Goal: Task Accomplishment & Management: Use online tool/utility

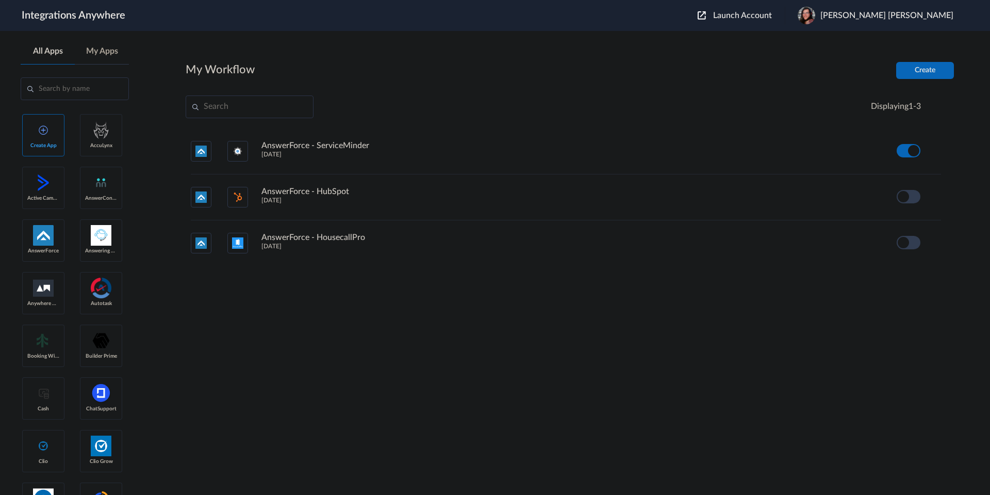
click at [772, 13] on span "Launch Account" at bounding box center [742, 15] width 59 height 8
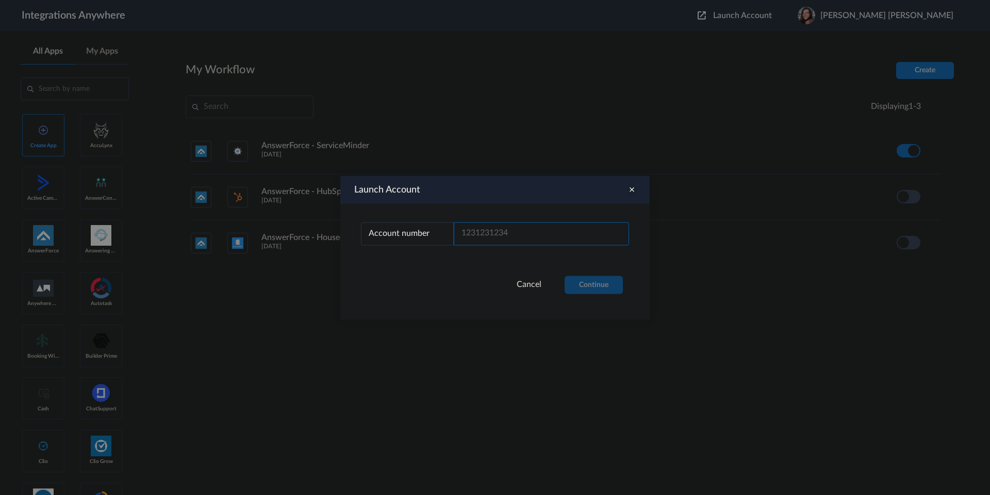
drag, startPoint x: 487, startPoint y: 236, endPoint x: 563, endPoint y: 258, distance: 79.5
click at [487, 236] on input "text" at bounding box center [541, 233] width 175 height 23
paste input "2525139365"
type input "2525139365"
click at [608, 281] on button "Continue" at bounding box center [594, 284] width 58 height 18
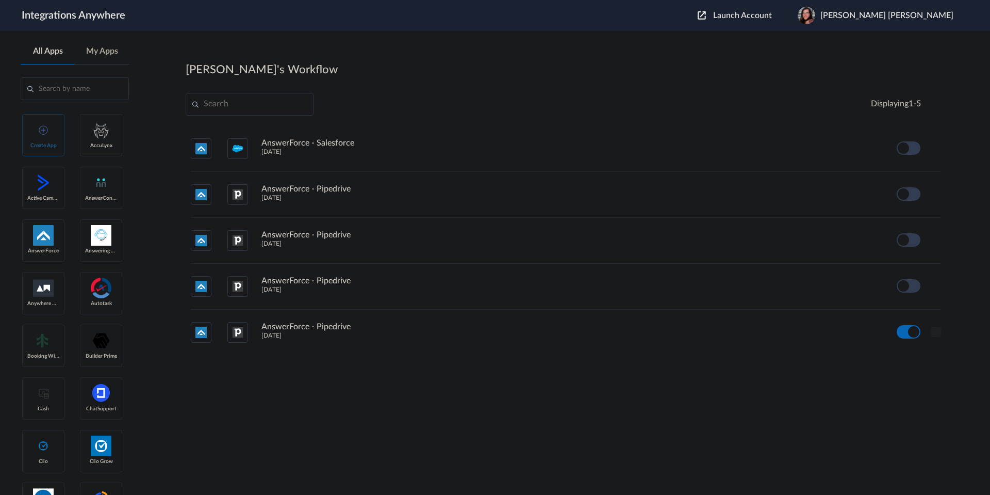
click at [938, 329] on icon at bounding box center [936, 331] width 10 height 10
click at [910, 270] on li "Edit" at bounding box center [907, 268] width 67 height 19
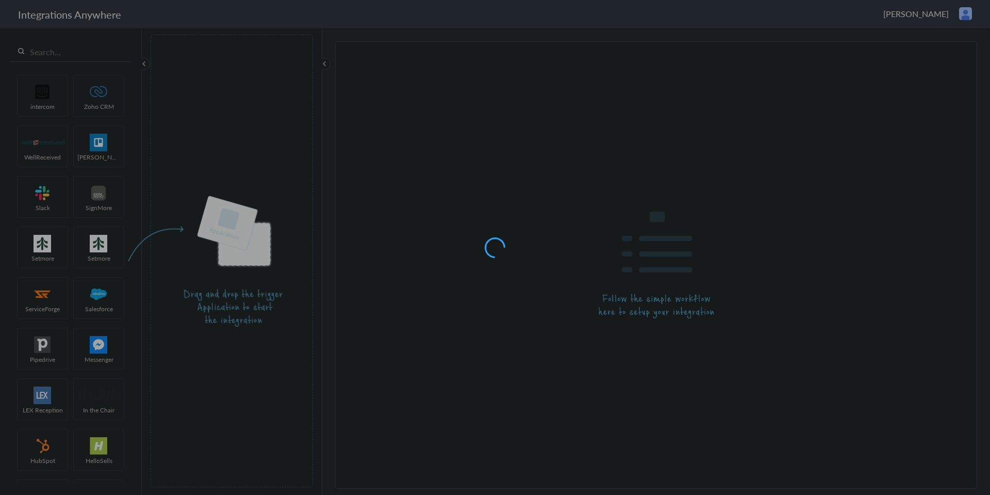
type input "AnswerForce - Pipedrive"
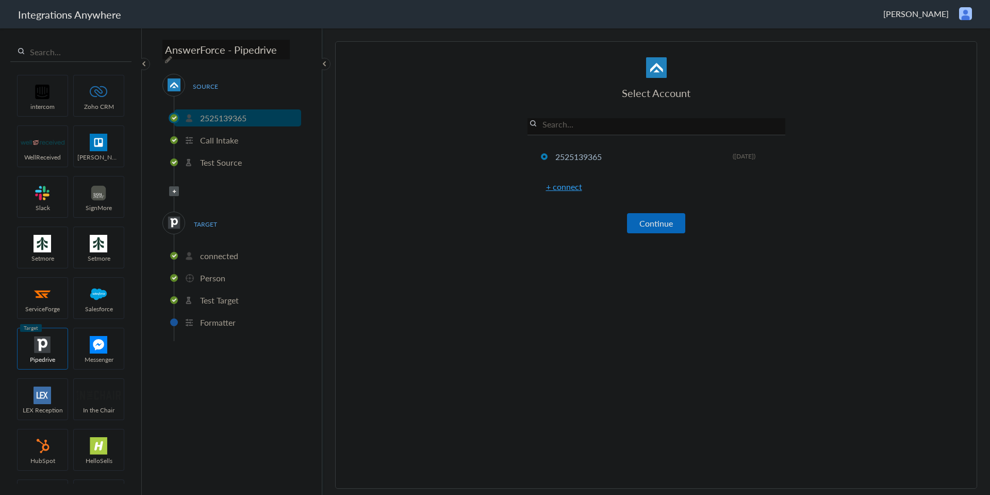
click at [221, 254] on p "connected" at bounding box center [219, 256] width 38 height 12
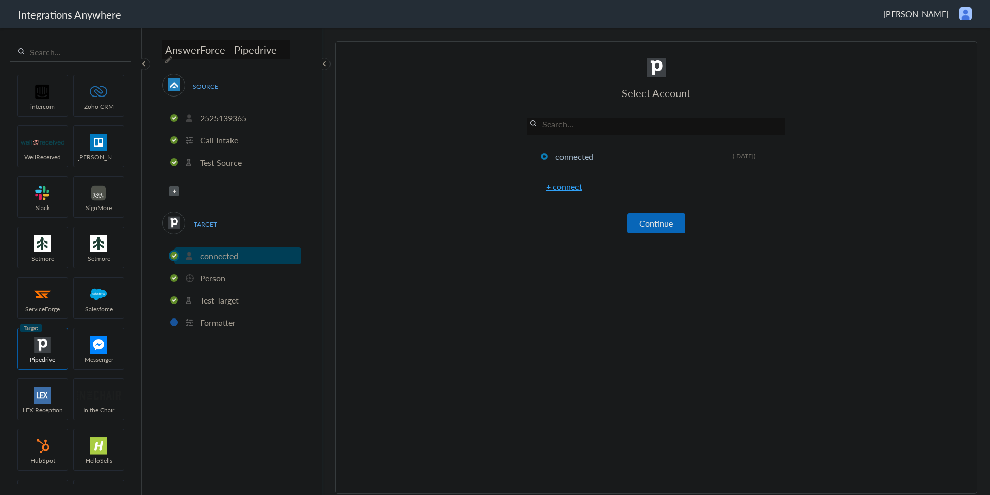
click at [212, 272] on p "Person" at bounding box center [212, 278] width 25 height 12
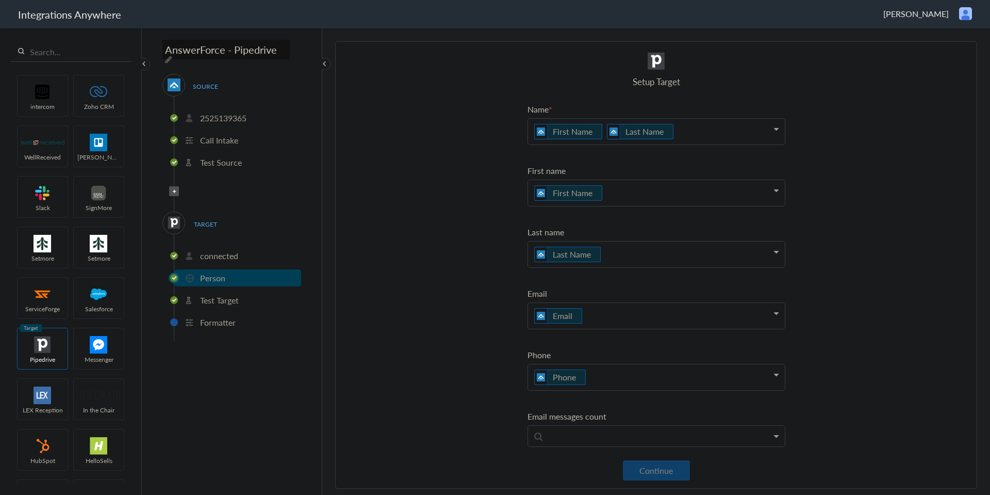
click at [239, 304] on li "Test Target" at bounding box center [237, 299] width 127 height 17
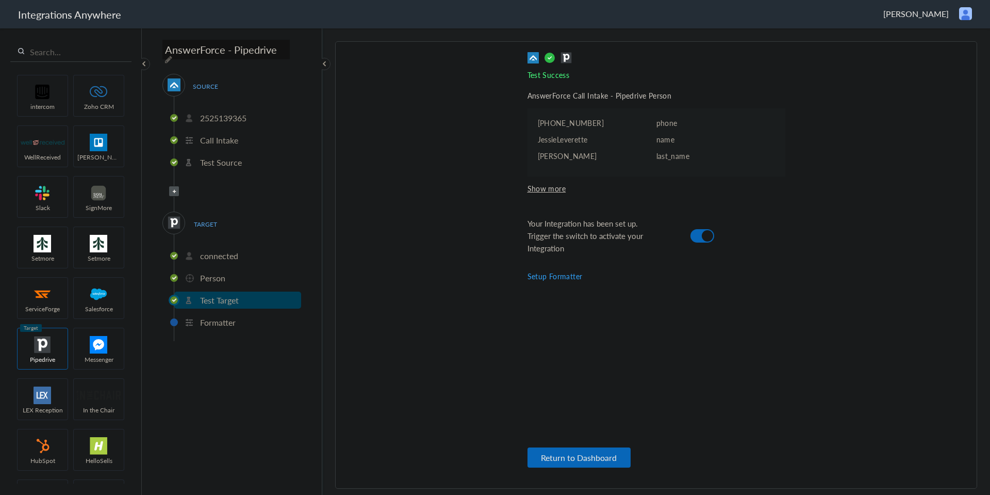
click at [210, 273] on p "Person" at bounding box center [212, 278] width 25 height 12
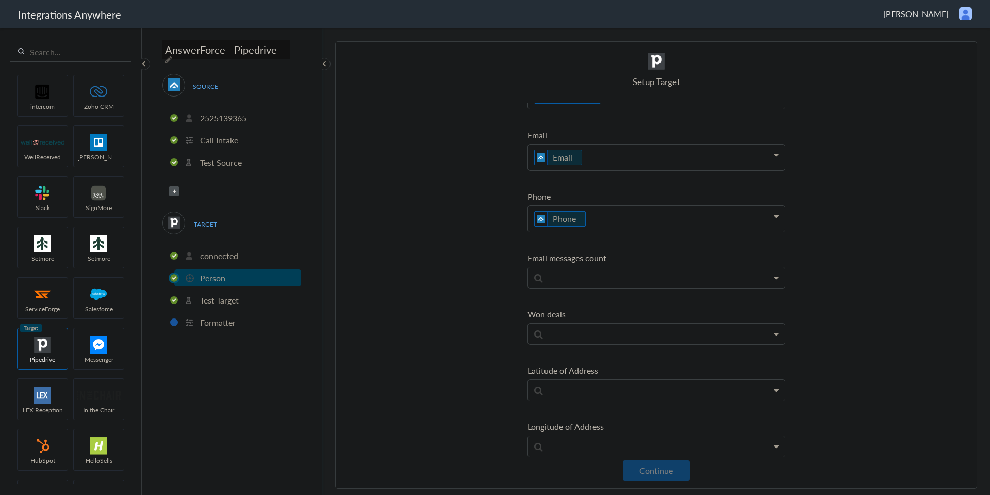
scroll to position [103, 0]
click at [224, 252] on p "connected" at bounding box center [219, 256] width 38 height 12
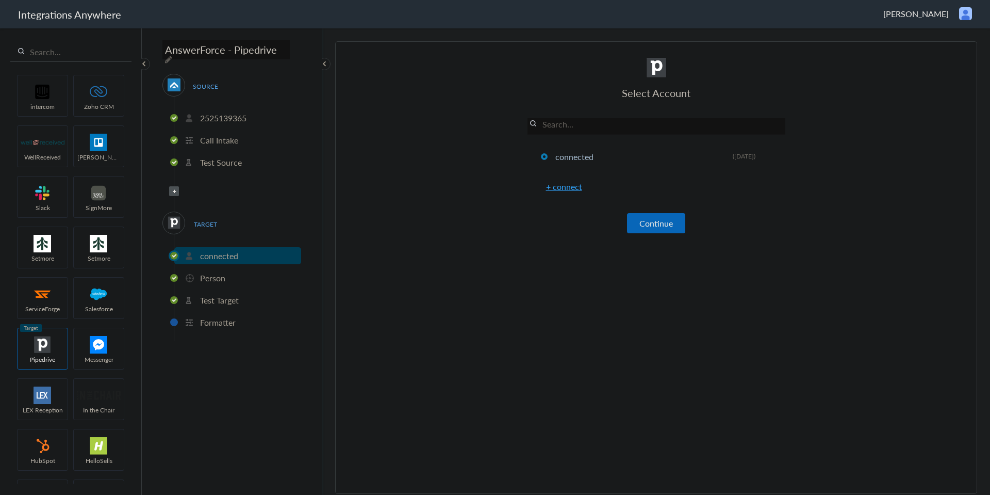
click at [222, 137] on p "Call Intake" at bounding box center [219, 140] width 38 height 12
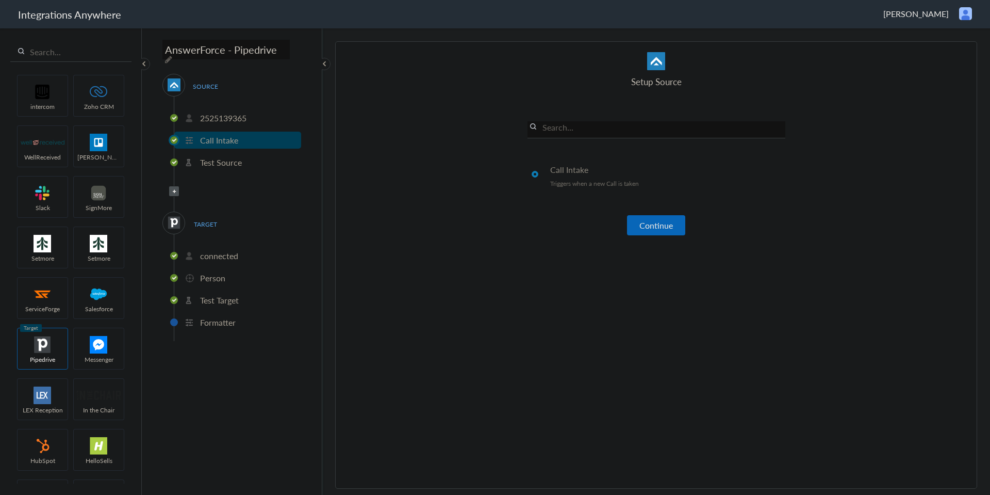
click at [219, 156] on p "Test Source" at bounding box center [221, 162] width 42 height 12
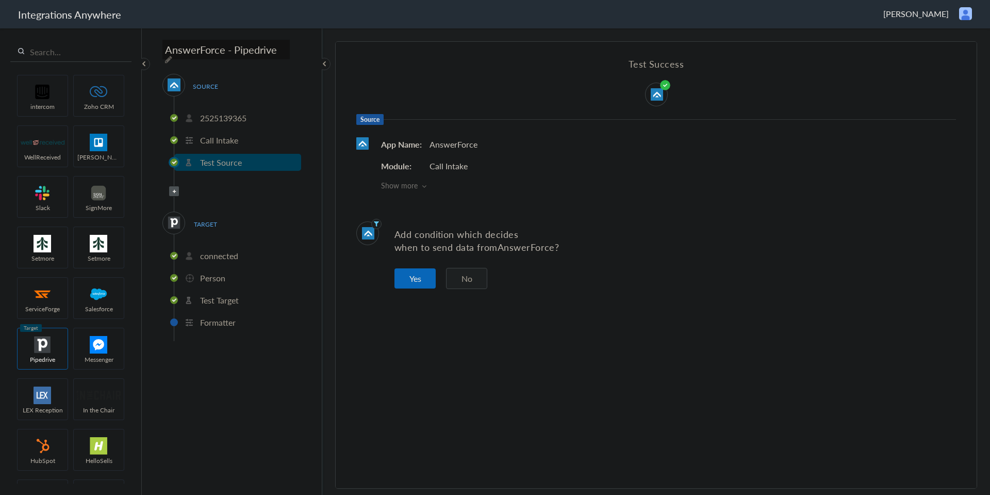
click at [220, 116] on p "2525139365" at bounding box center [223, 118] width 46 height 12
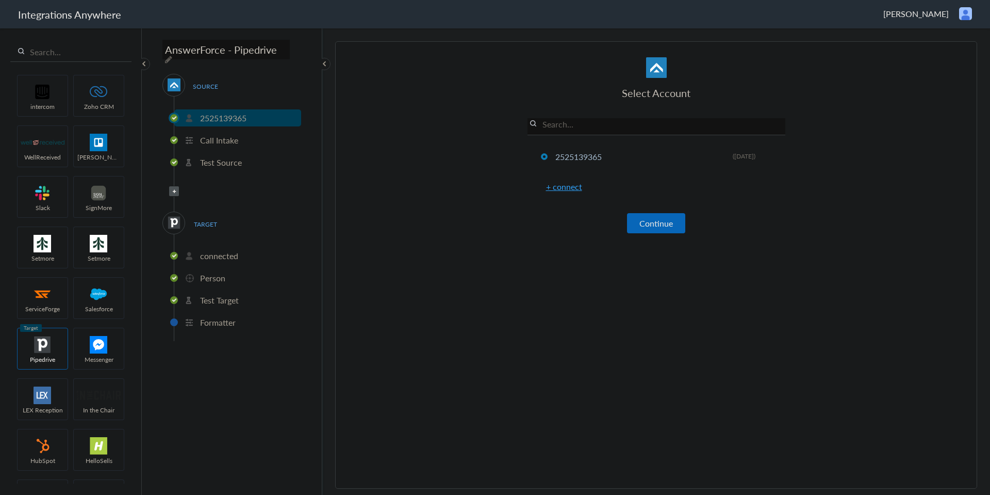
drag, startPoint x: 220, startPoint y: 253, endPoint x: 223, endPoint y: 260, distance: 7.7
click at [220, 254] on p "connected" at bounding box center [219, 256] width 38 height 12
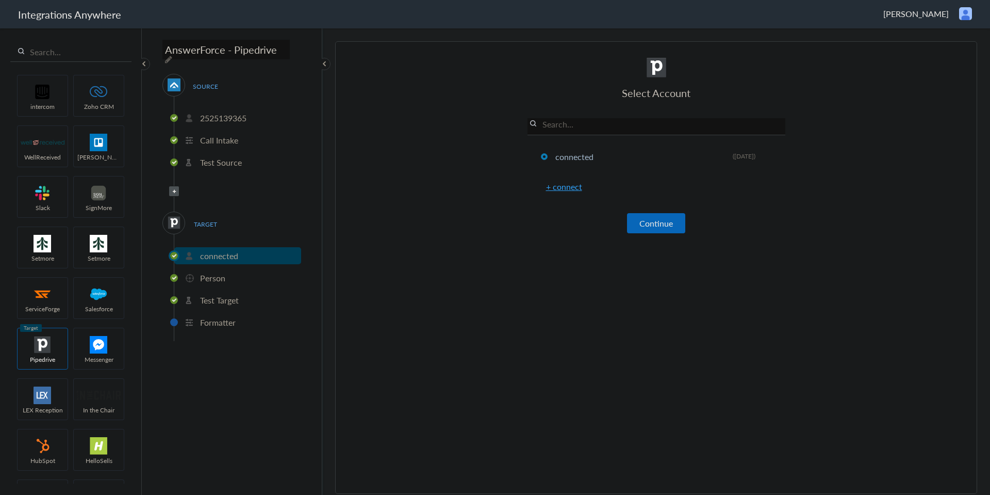
click at [217, 274] on p "Person" at bounding box center [212, 278] width 25 height 12
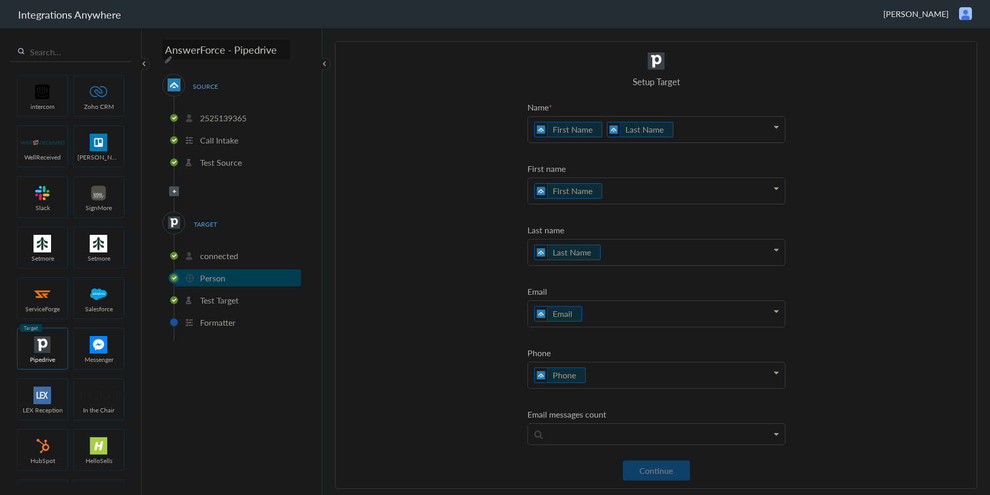
scroll to position [0, 0]
click at [212, 295] on p "Test Target" at bounding box center [219, 300] width 39 height 12
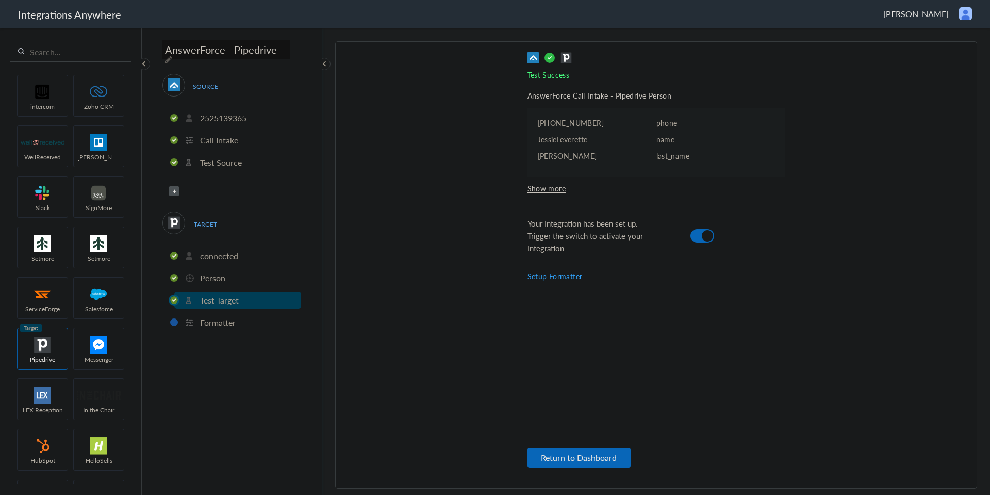
click at [214, 317] on p "Formatter" at bounding box center [218, 322] width 36 height 12
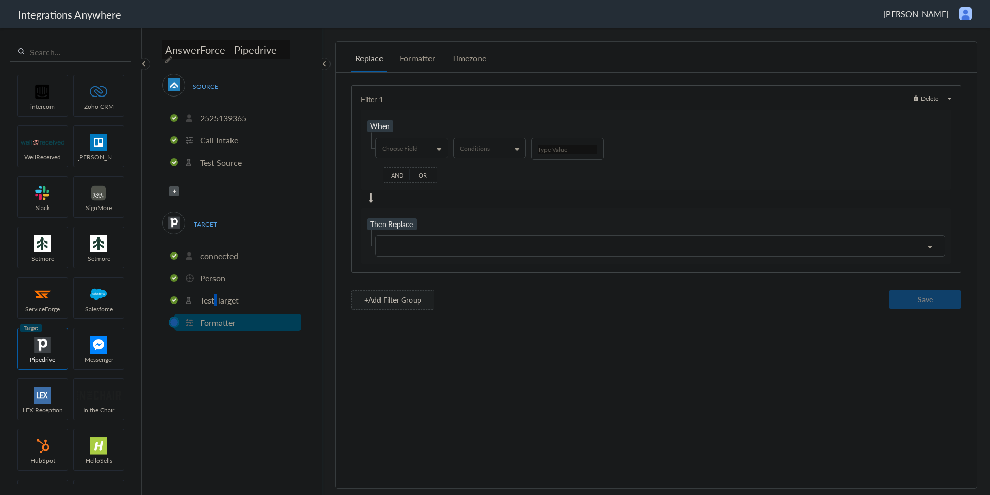
click at [217, 300] on p "Test Target" at bounding box center [219, 300] width 39 height 12
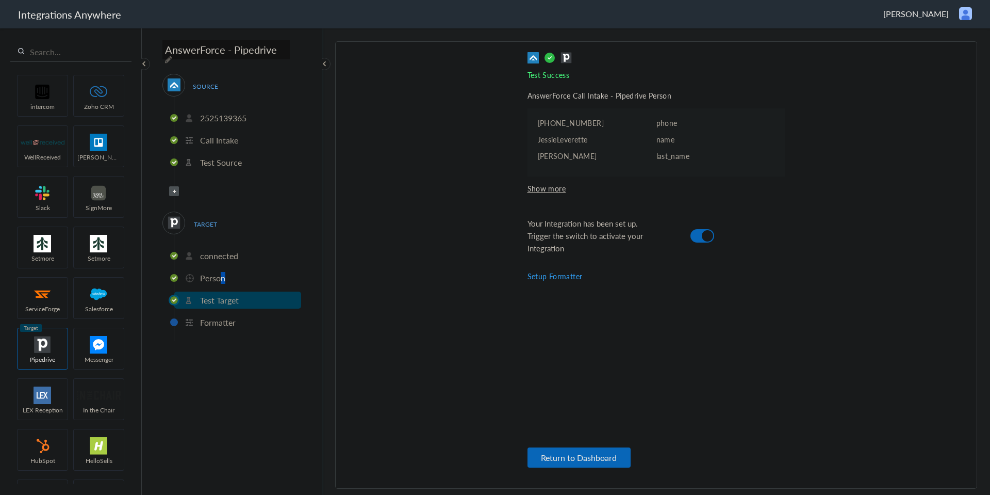
click at [220, 272] on p "Person" at bounding box center [212, 278] width 25 height 12
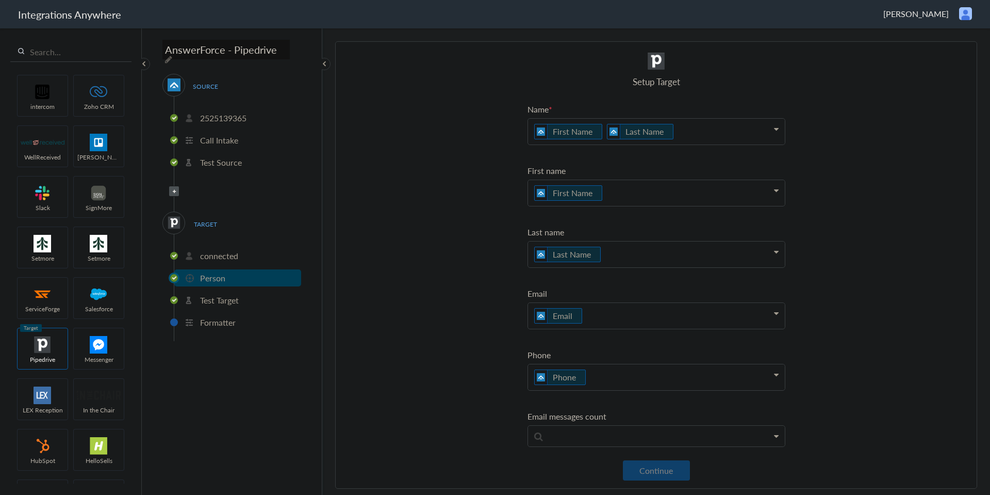
click at [222, 294] on p "Test Target" at bounding box center [219, 300] width 39 height 12
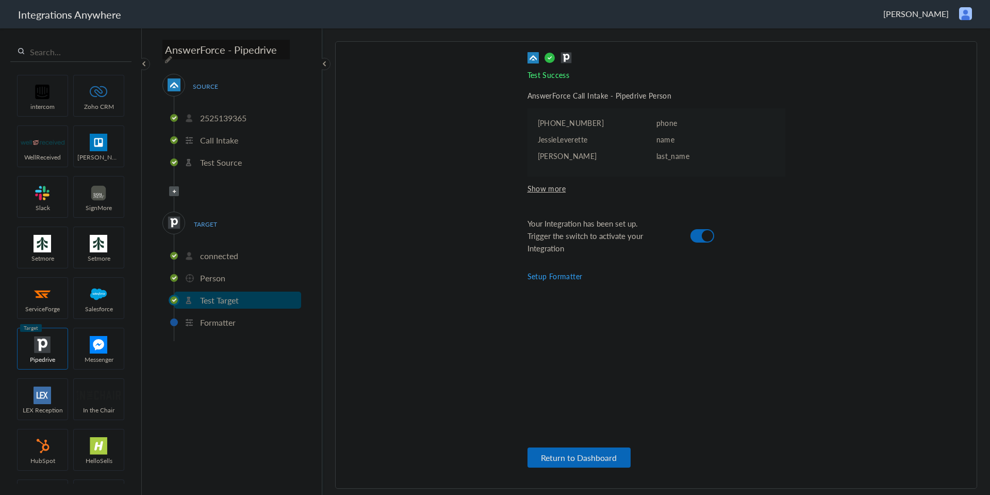
click at [221, 279] on p "Person" at bounding box center [212, 278] width 25 height 12
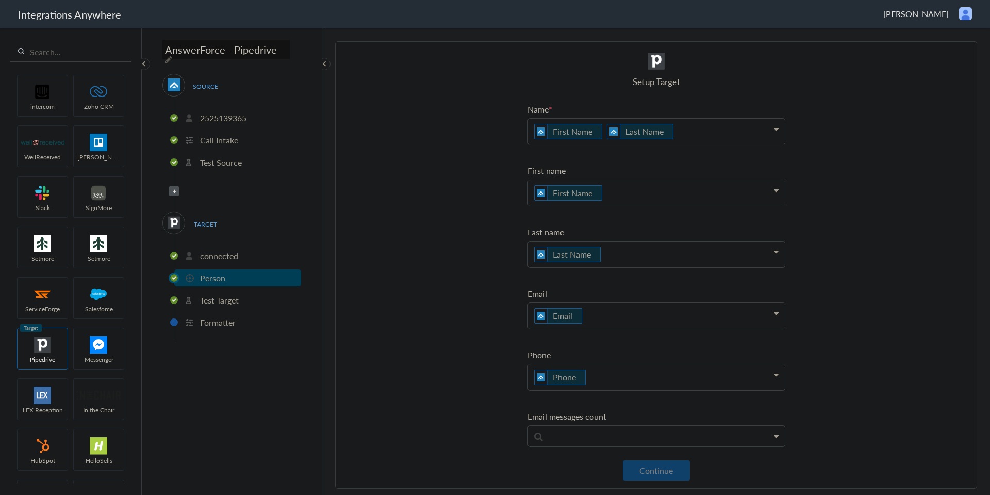
click at [222, 252] on p "connected" at bounding box center [219, 256] width 38 height 12
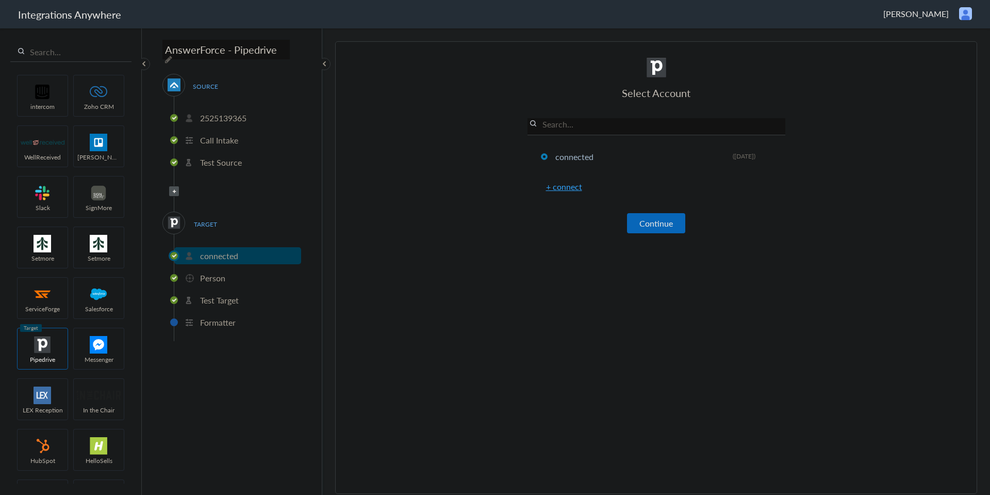
click at [223, 272] on p "Person" at bounding box center [212, 278] width 25 height 12
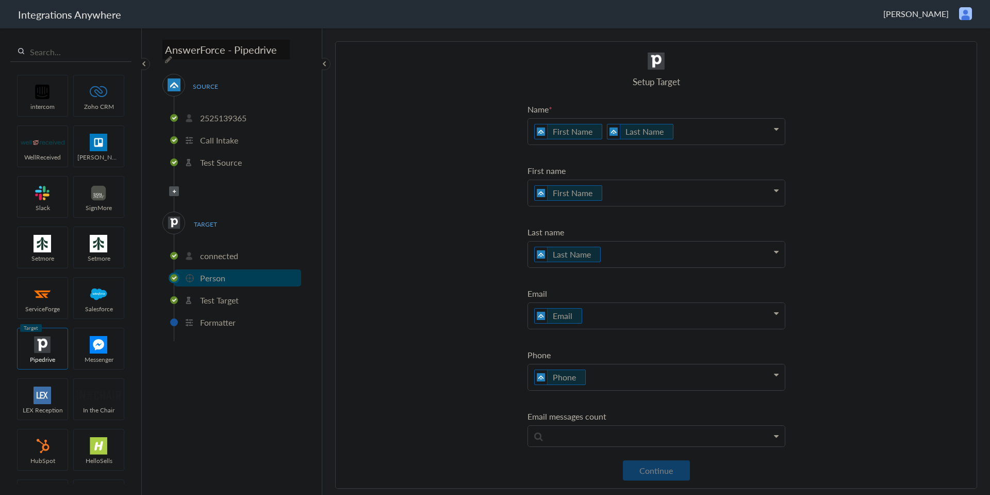
click at [228, 262] on ul "connected Person Test Target Formatter" at bounding box center [237, 287] width 127 height 107
click at [222, 253] on p "connected" at bounding box center [219, 256] width 38 height 12
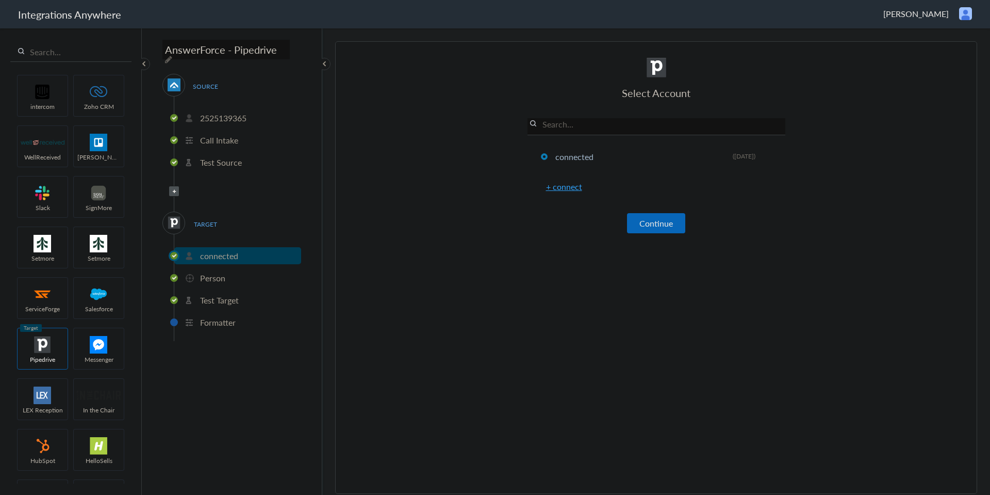
click at [220, 276] on p "Person" at bounding box center [212, 278] width 25 height 12
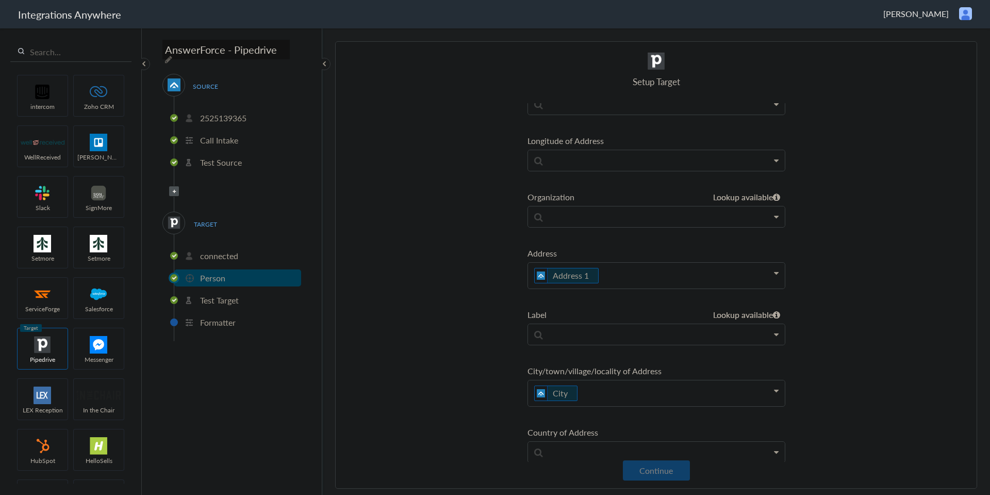
scroll to position [159, 0]
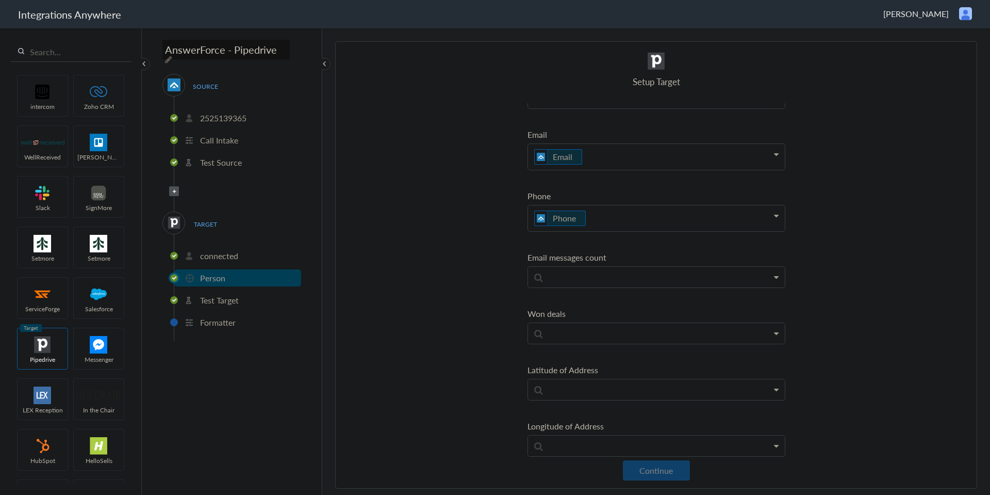
click at [218, 256] on p "connected" at bounding box center [219, 256] width 38 height 12
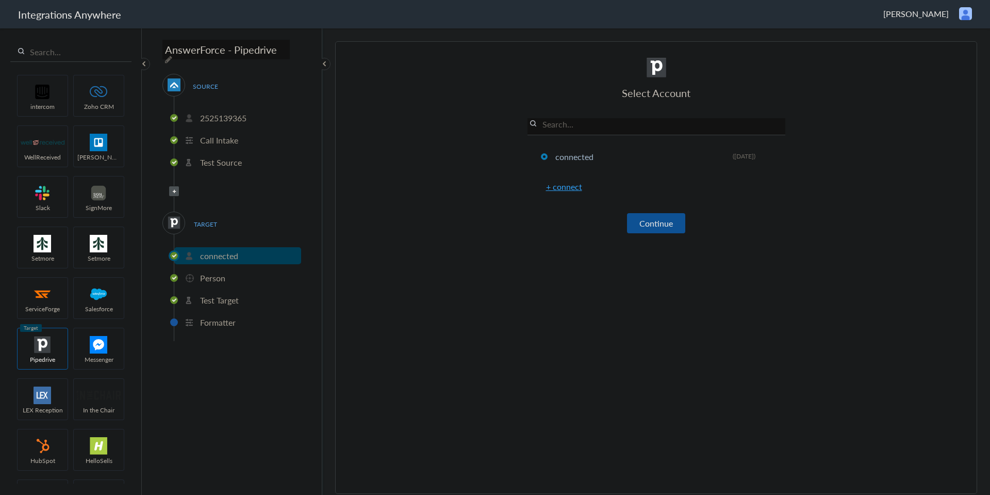
click at [653, 223] on button "Continue" at bounding box center [656, 223] width 58 height 20
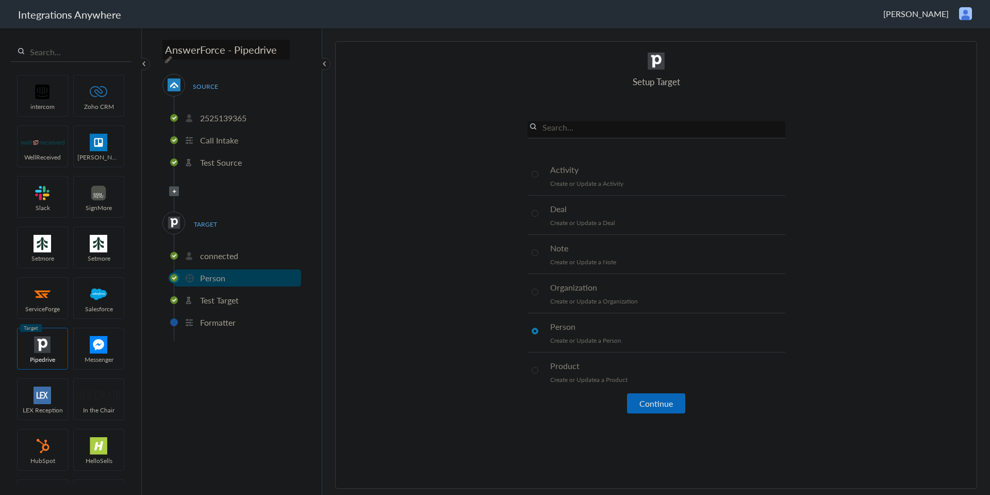
click at [535, 213] on span at bounding box center [535, 213] width 7 height 7
click at [650, 398] on button "Continue" at bounding box center [656, 403] width 58 height 20
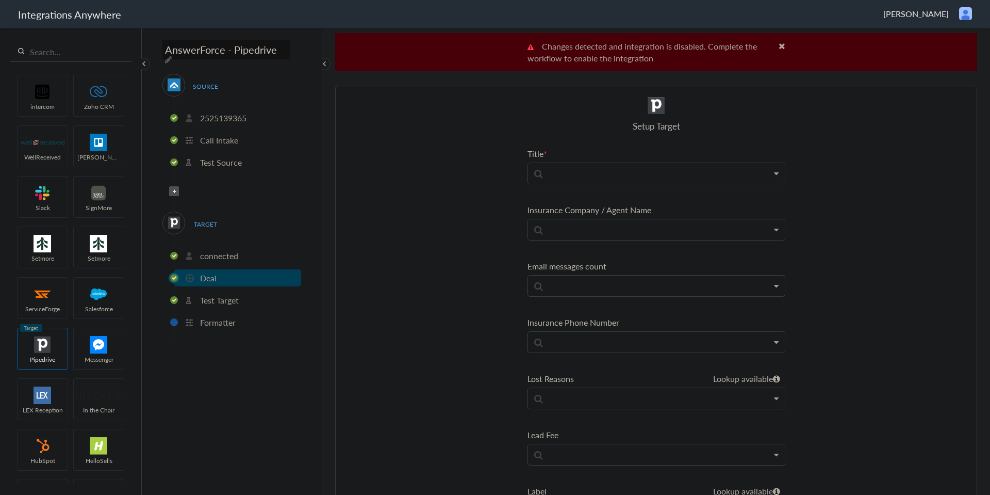
click at [228, 296] on p "Test Target" at bounding box center [219, 300] width 39 height 12
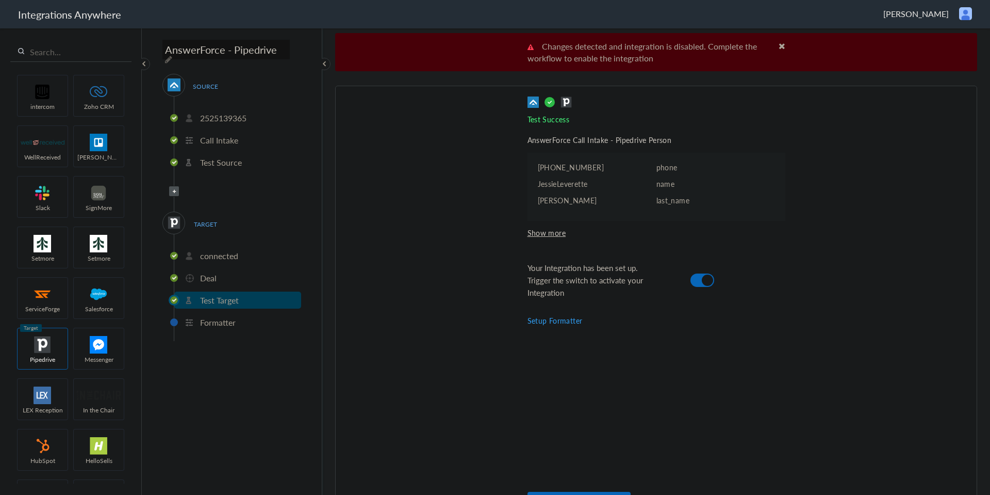
click at [220, 278] on li "Deal" at bounding box center [237, 277] width 127 height 17
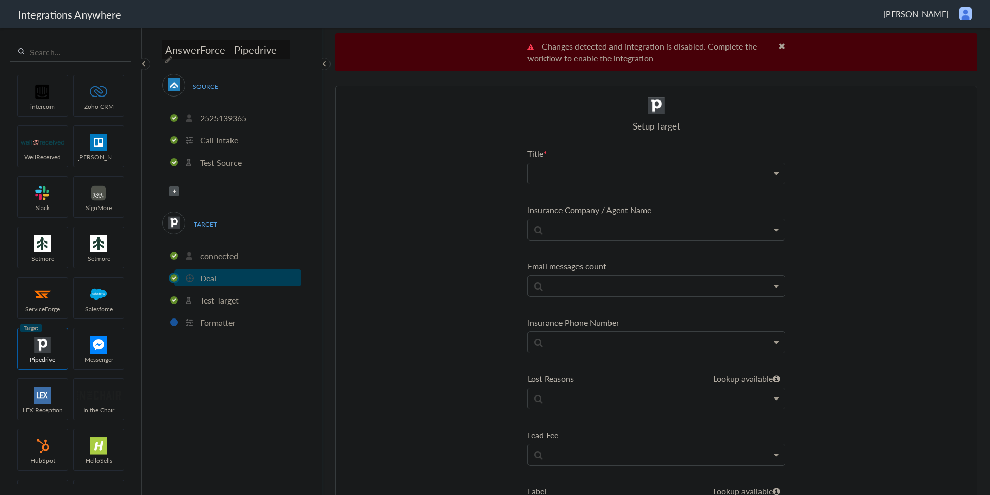
click at [590, 167] on p at bounding box center [656, 173] width 257 height 21
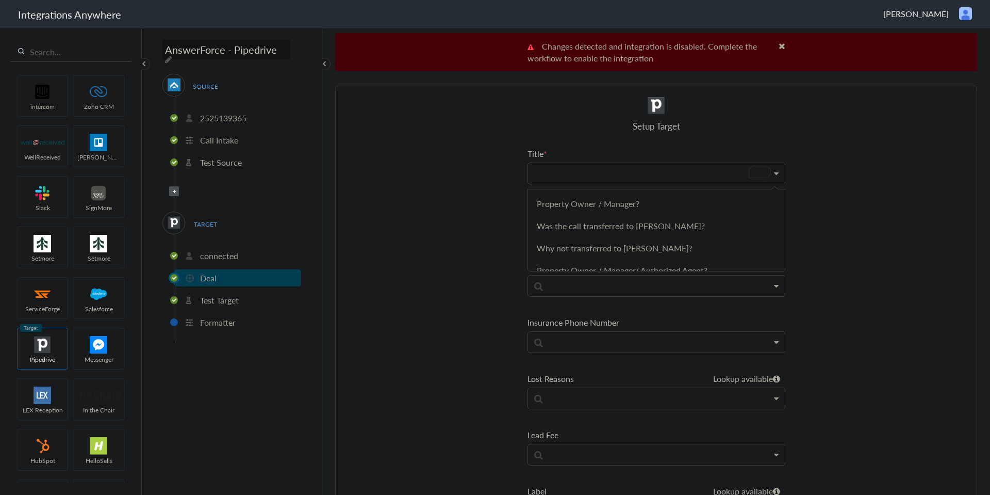
scroll to position [0, 0]
click at [560, 207] on link "First Name" at bounding box center [656, 203] width 257 height 22
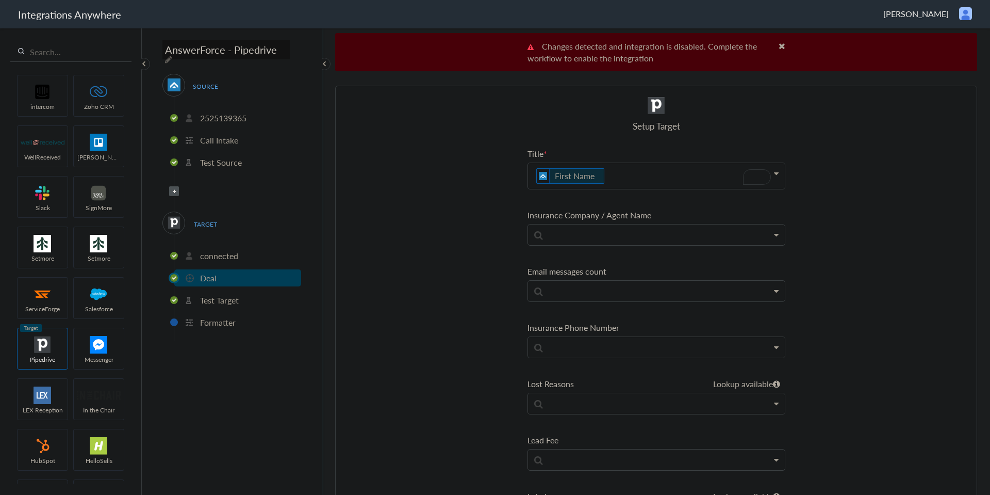
click at [609, 181] on p "First Name" at bounding box center [656, 176] width 257 height 26
click at [473, 252] on section "Select Account 2525139365 Rename Delete (2 years ago) + connect Continue Setup …" at bounding box center [656, 309] width 642 height 447
click at [648, 169] on p "First Name" at bounding box center [656, 176] width 257 height 26
click at [582, 229] on link "Last Name" at bounding box center [656, 230] width 257 height 22
click at [576, 231] on p at bounding box center [656, 234] width 257 height 21
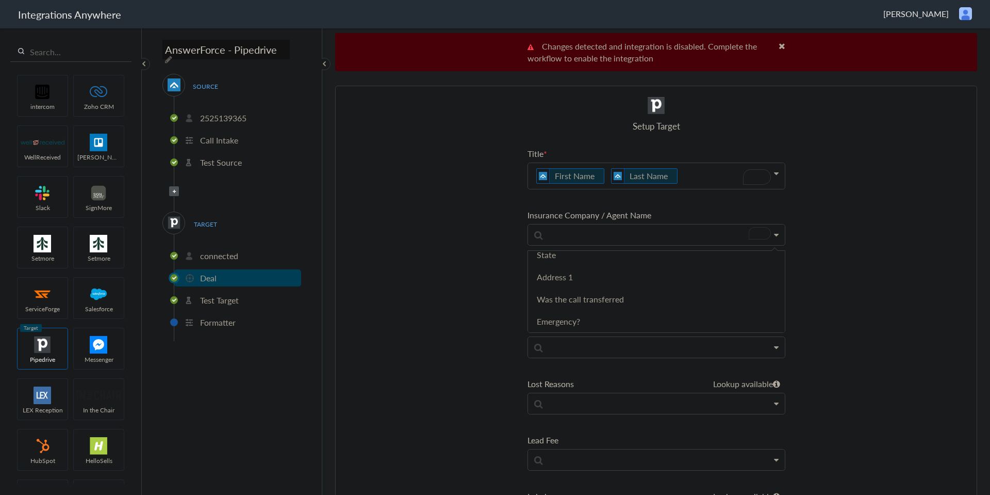
click at [466, 267] on section "Select Account 2525139365 Rename Delete (2 years ago) + connect Continue Setup …" at bounding box center [656, 309] width 642 height 447
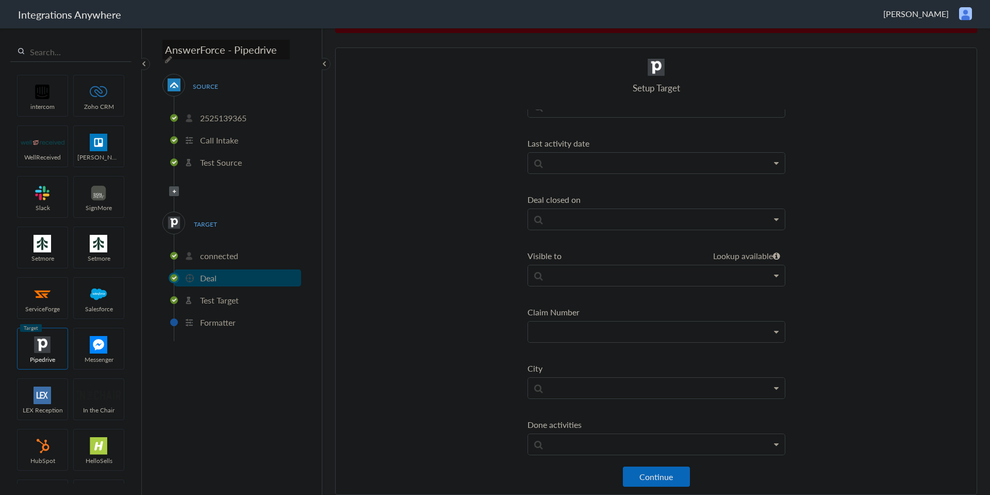
click at [600, 326] on p at bounding box center [656, 331] width 257 height 21
click at [473, 345] on section "Select Account 2525139365 Rename Delete (2 years ago) + connect Continue Setup …" at bounding box center [656, 270] width 642 height 447
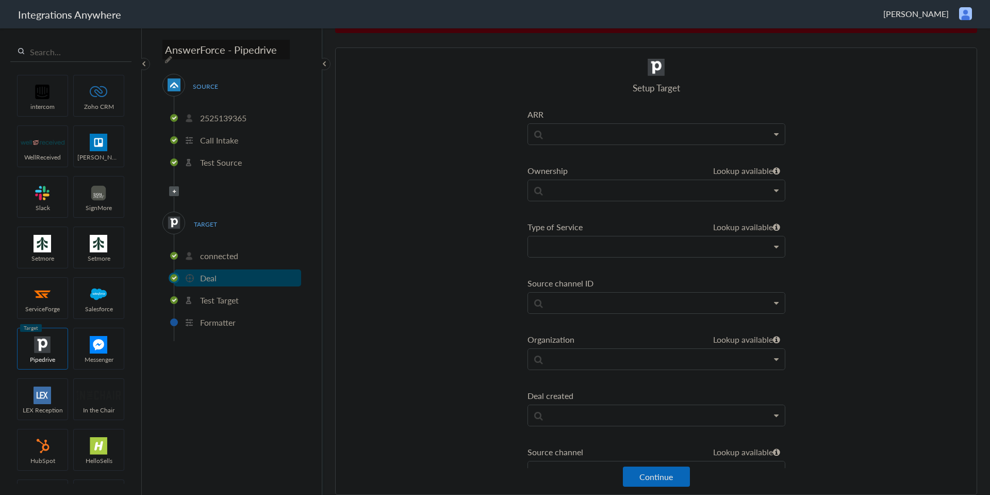
click at [578, 251] on p at bounding box center [656, 246] width 257 height 21
click at [645, 277] on link "Pipedrive" at bounding box center [656, 276] width 257 height 23
click at [502, 268] on section "Select Account 2525139365 Rename Delete (2 years ago) + connect Continue Setup …" at bounding box center [656, 270] width 642 height 447
drag, startPoint x: 653, startPoint y: 243, endPoint x: 649, endPoint y: 248, distance: 6.2
click at [653, 243] on p "To enrich screen reader interactions, please activate Accessibility in Grammarl…" at bounding box center [656, 246] width 257 height 21
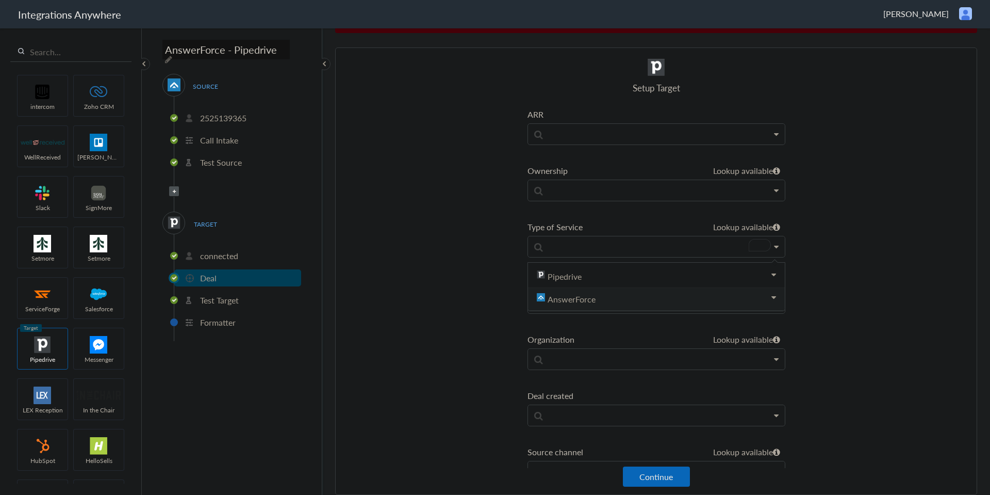
click at [590, 300] on link "AnswerForce" at bounding box center [656, 299] width 257 height 23
click at [586, 285] on call "Reason for call" at bounding box center [656, 284] width 257 height 23
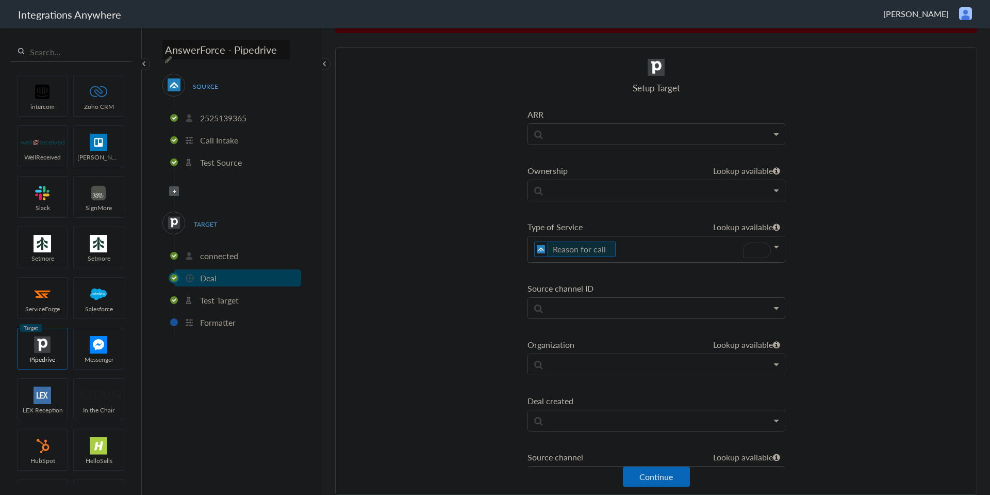
click at [484, 300] on section "Select Account 2525139365 Rename Delete (2 years ago) + connect Continue Setup …" at bounding box center [656, 270] width 642 height 447
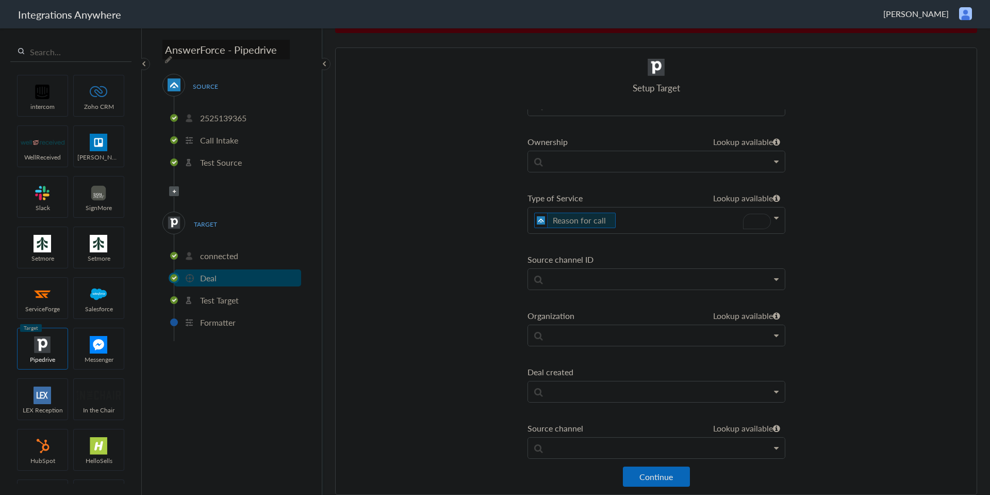
click at [617, 225] on p "Reason for call" at bounding box center [656, 220] width 257 height 26
click at [586, 255] on link "Pipedrive" at bounding box center [656, 252] width 257 height 23
click at [494, 259] on section "Select Account 2525139365 Rename Delete (2 years ago) + connect Continue Setup …" at bounding box center [656, 270] width 642 height 447
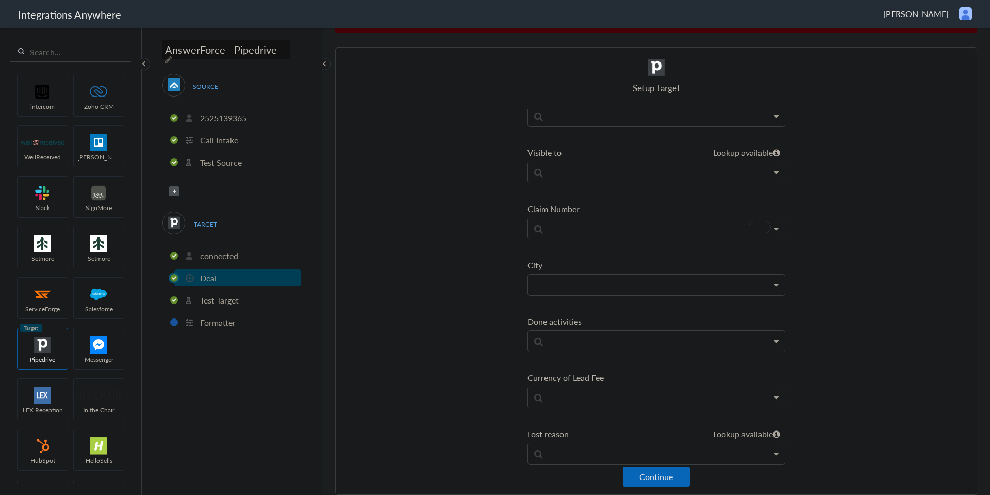
click at [578, 284] on p at bounding box center [656, 284] width 257 height 21
click at [540, 305] on link "City" at bounding box center [656, 309] width 257 height 22
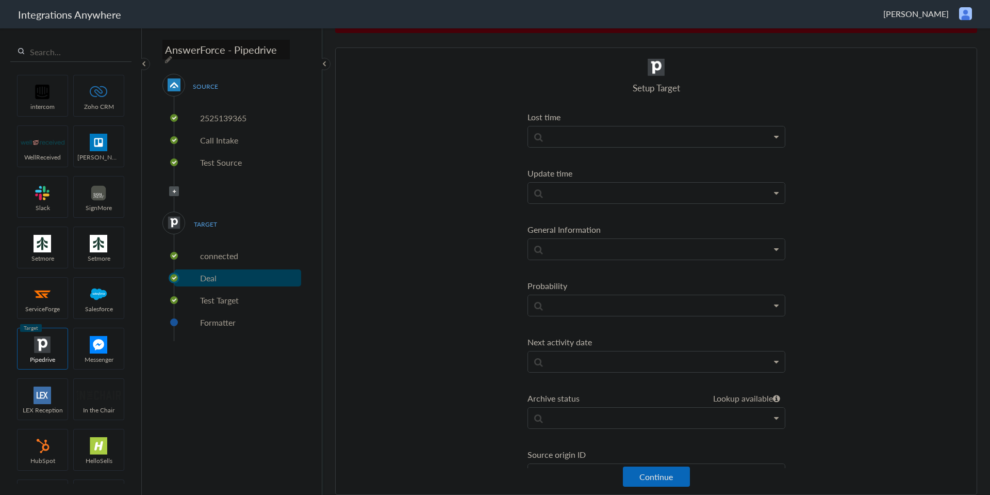
click at [567, 238] on li "General Information First Name Last Name Email Phone Date stamp Message Time Pr…" at bounding box center [657, 241] width 258 height 37
click at [573, 250] on p at bounding box center [656, 249] width 257 height 21
click at [575, 316] on link "Email" at bounding box center [656, 323] width 257 height 22
click at [528, 242] on p "Email" at bounding box center [656, 252] width 257 height 26
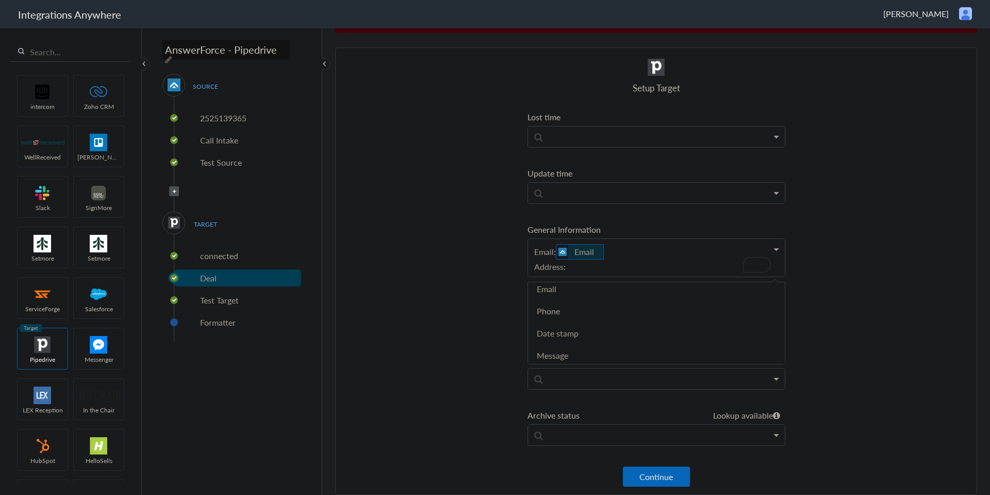
click at [610, 313] on link "Phone" at bounding box center [656, 311] width 257 height 22
drag, startPoint x: 560, startPoint y: 275, endPoint x: 520, endPoint y: 277, distance: 39.8
click at [521, 276] on section "Select Account 2525139365 Rename Delete (2 years ago) + connect Continue Setup …" at bounding box center [656, 270] width 642 height 447
click at [585, 363] on link "Phone" at bounding box center [656, 362] width 257 height 22
click at [658, 280] on p "Email: Email Phone: Phone" at bounding box center [656, 260] width 257 height 43
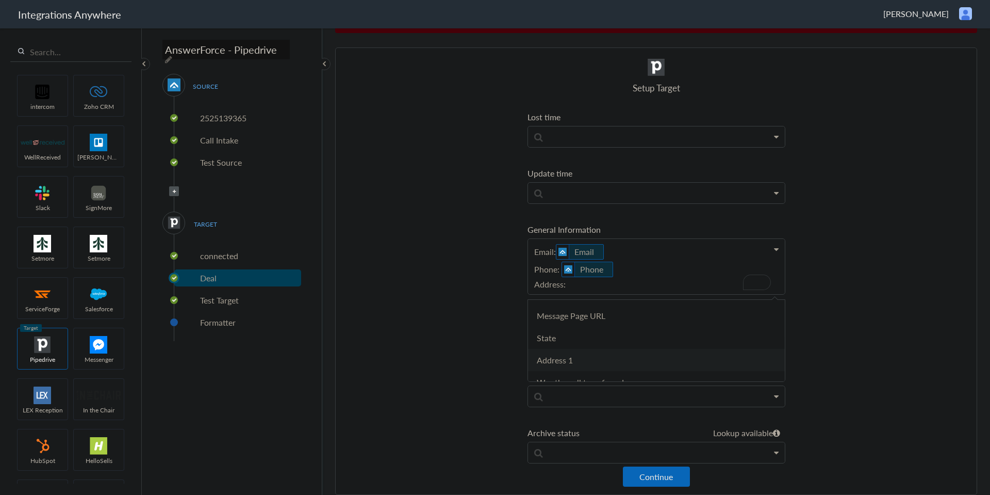
click at [592, 358] on link "Address 1" at bounding box center [656, 360] width 257 height 22
click at [639, 290] on p "Email: Email Phone: Phone Address: Address 1" at bounding box center [656, 269] width 257 height 61
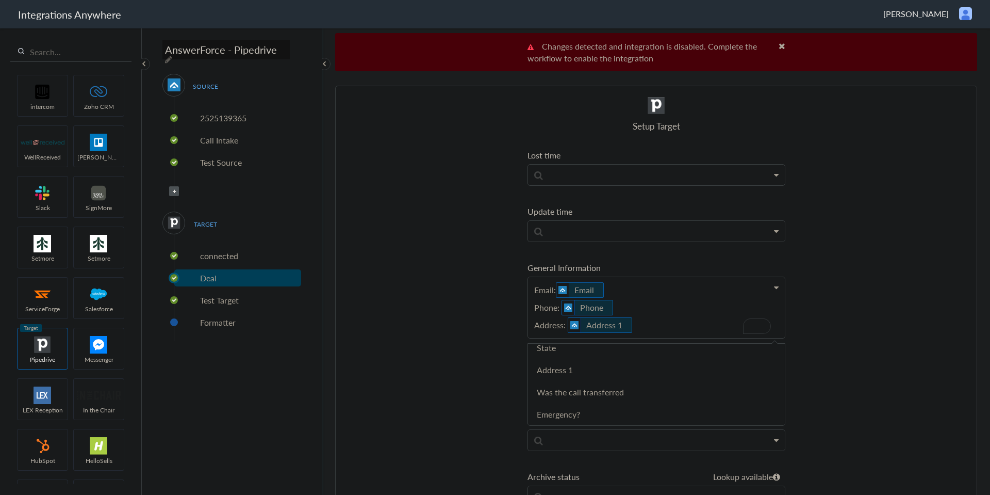
click at [451, 226] on section "Select Account 2525139365 Rename Delete (2 years ago) + connect Continue Setup …" at bounding box center [656, 309] width 642 height 447
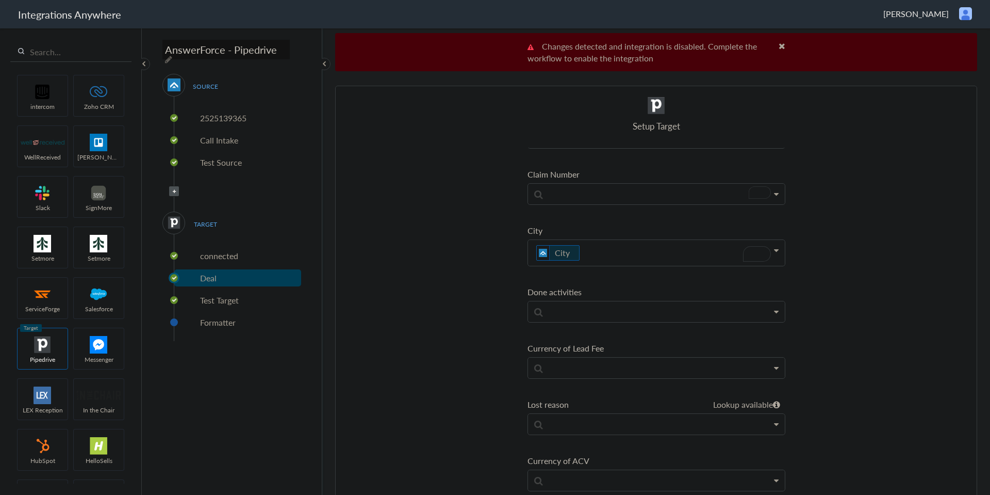
click at [581, 250] on p "City" at bounding box center [656, 253] width 257 height 26
drag, startPoint x: 573, startPoint y: 256, endPoint x: 567, endPoint y: 259, distance: 7.4
click at [0, 0] on icon "To enrich screen reader interactions, please activate Accessibility in Grammarl…" at bounding box center [0, 0] width 0 height 0
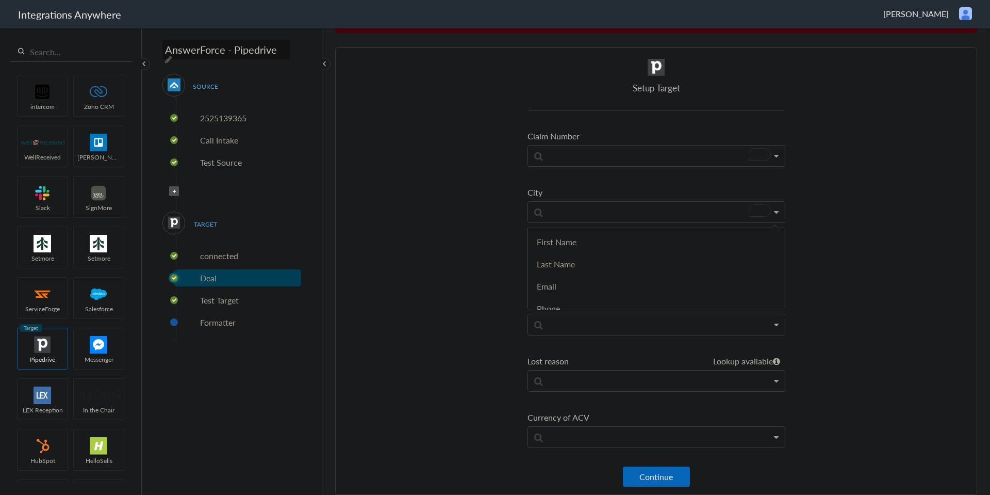
click at [497, 295] on section "Select Account 2525139365 Rename Delete (2 years ago) + connect Continue Setup …" at bounding box center [656, 270] width 642 height 447
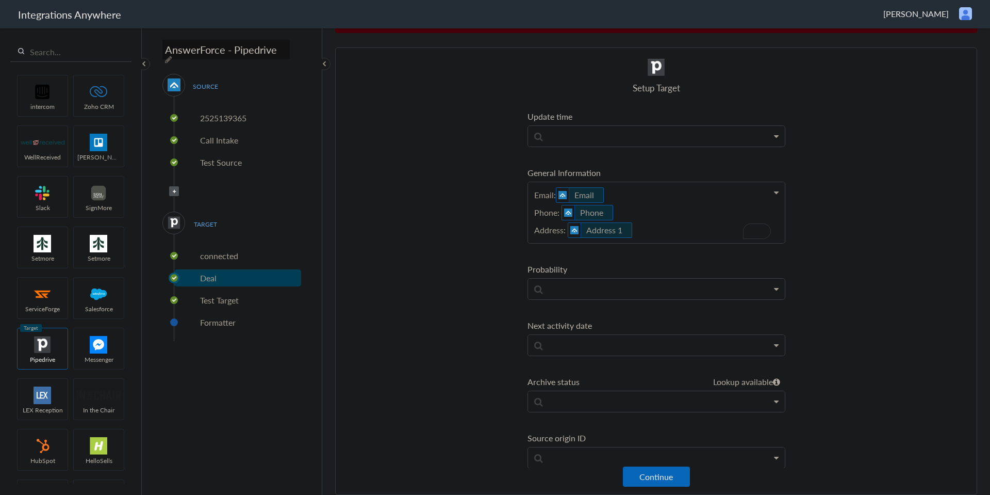
click at [635, 236] on p "Email: Email Phone: Phone Address: Address 1" at bounding box center [656, 212] width 257 height 61
click at [567, 273] on link "City" at bounding box center [656, 274] width 257 height 22
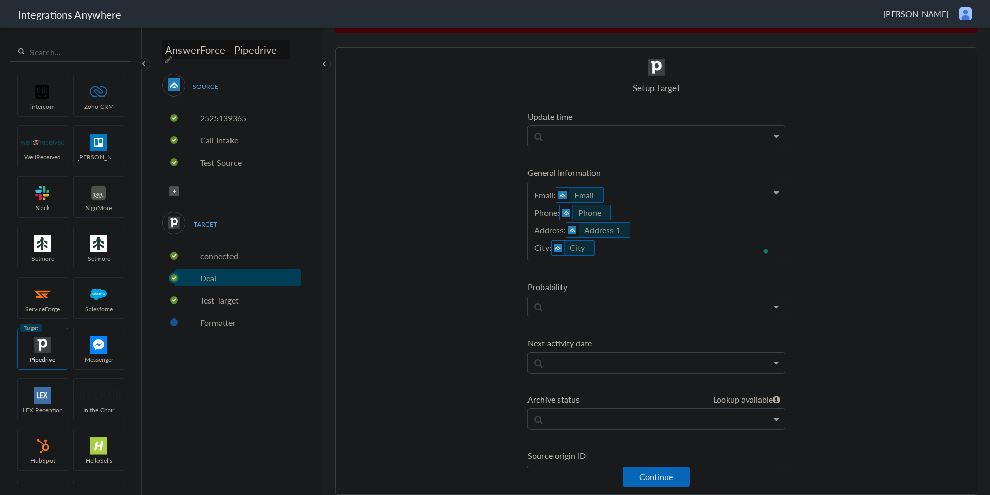
click at [634, 251] on p "Email: Email Phone: Phone Address: Address 1 City: City" at bounding box center [656, 221] width 257 height 78
click at [594, 320] on link "State" at bounding box center [656, 314] width 257 height 22
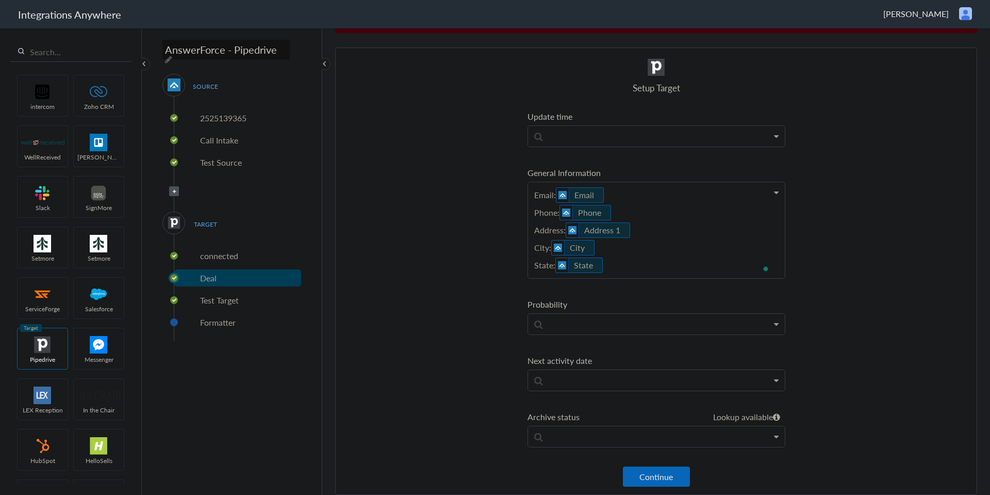
click at [604, 270] on p "Email: Email Phone: Phone Address: Address 1 City: City State: State" at bounding box center [656, 230] width 257 height 96
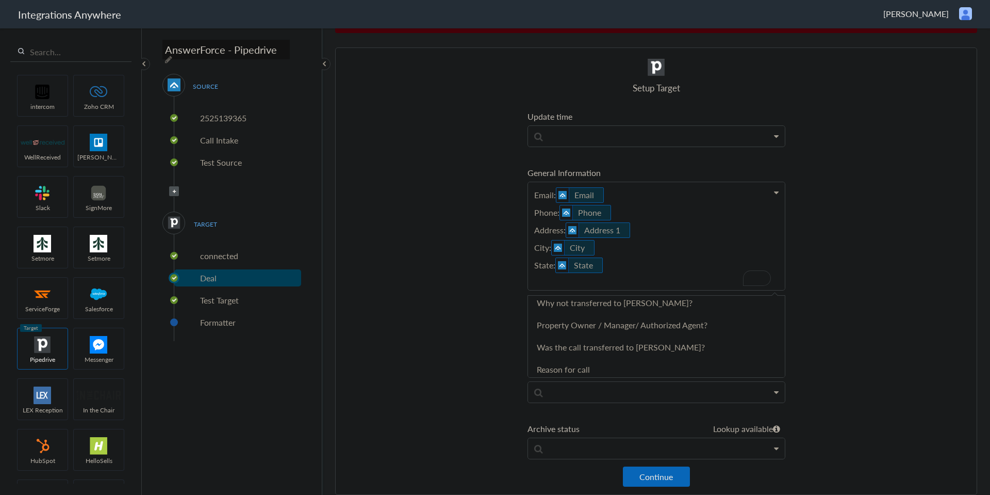
click at [476, 416] on section "Select Account 2525139365 Rename Delete (2 years ago) + connect Continue Setup …" at bounding box center [656, 270] width 642 height 447
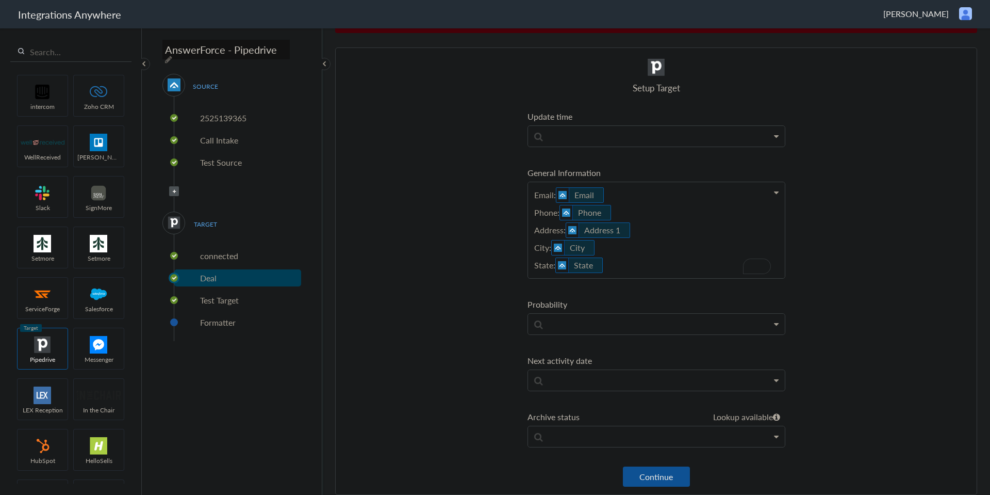
click at [666, 473] on button "Continue" at bounding box center [656, 476] width 67 height 20
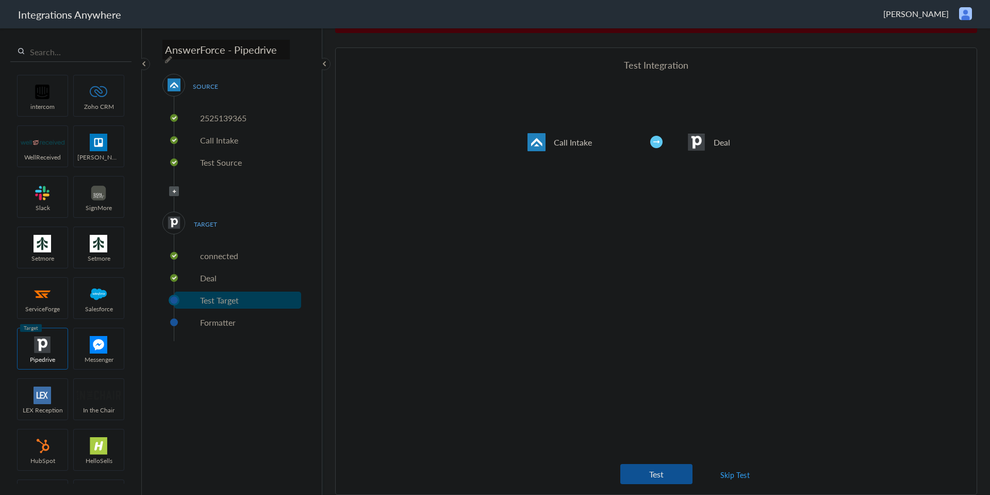
click at [660, 470] on button "Test" at bounding box center [656, 474] width 72 height 20
